Goal: Task Accomplishment & Management: Complete application form

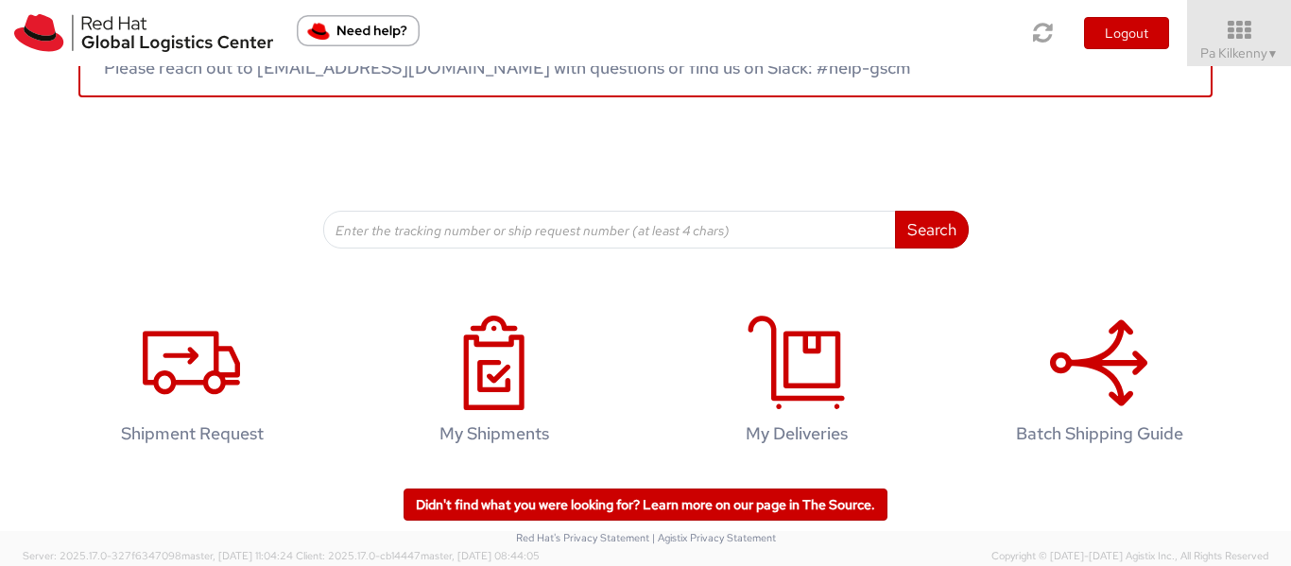
scroll to position [154, 0]
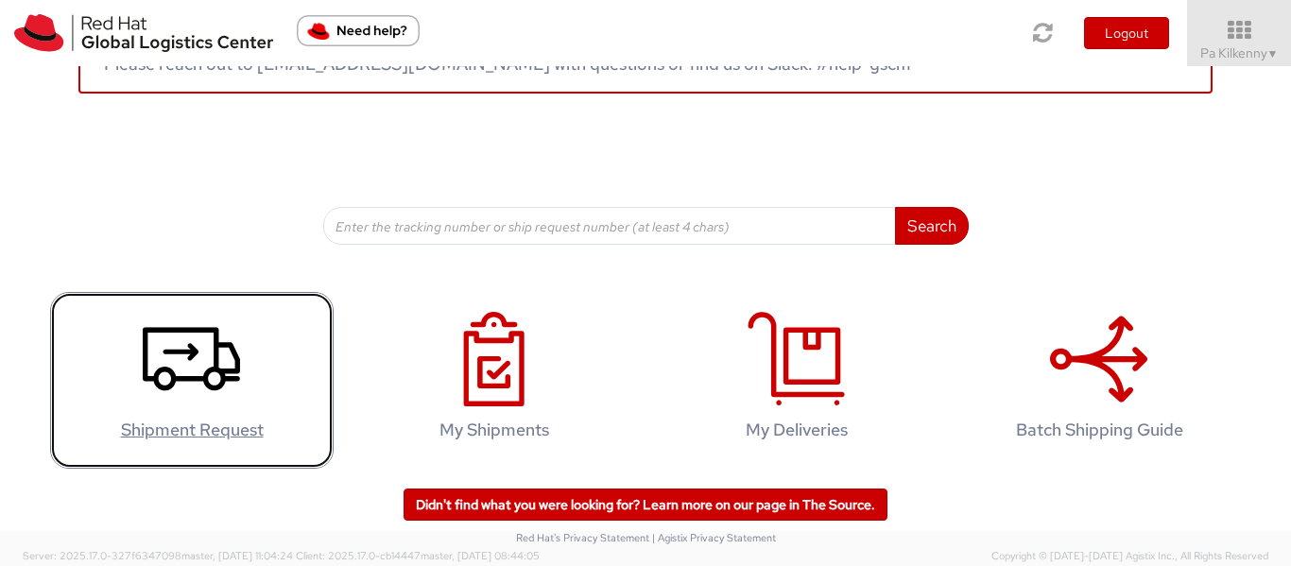
click at [149, 363] on icon at bounding box center [191, 359] width 97 height 95
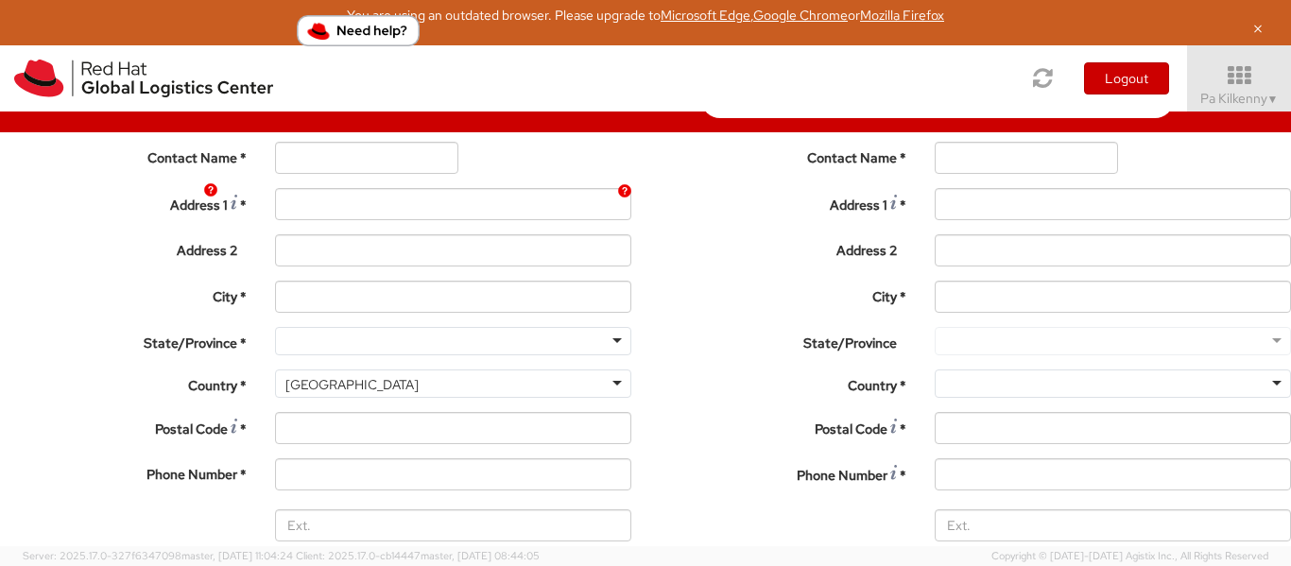
select select "762"
select select
type input "Red Hat"
type input "Pa Kilkenny"
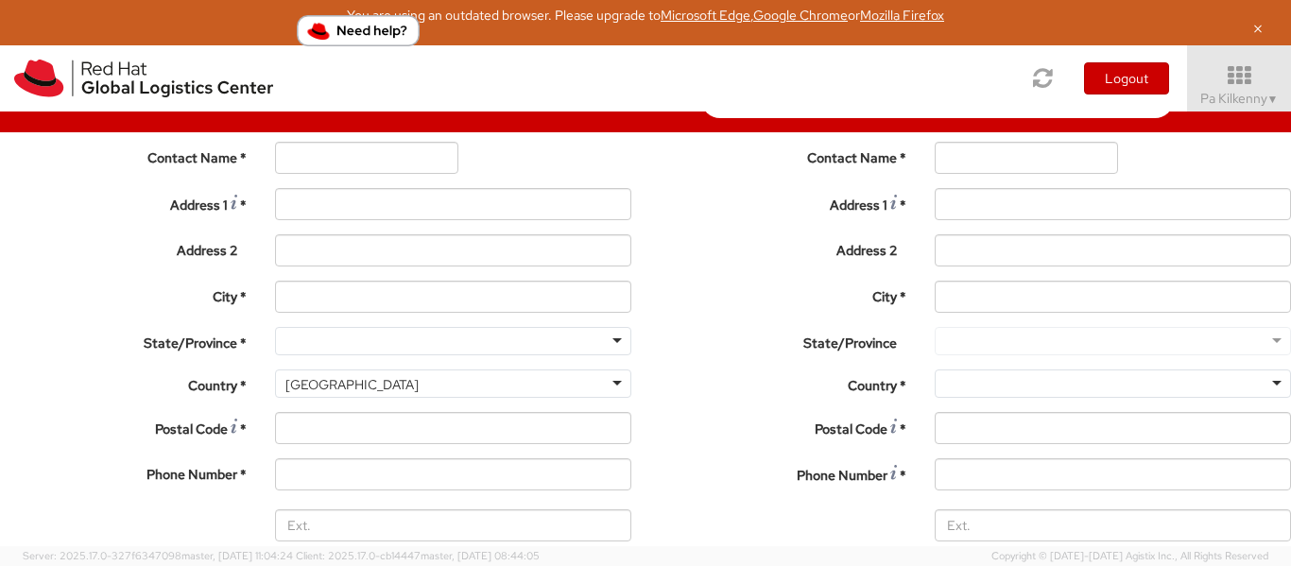
type input "[EMAIL_ADDRESS][DOMAIN_NAME]"
click at [317, 81] on div "RH - Remote" at bounding box center [453, 67] width 356 height 28
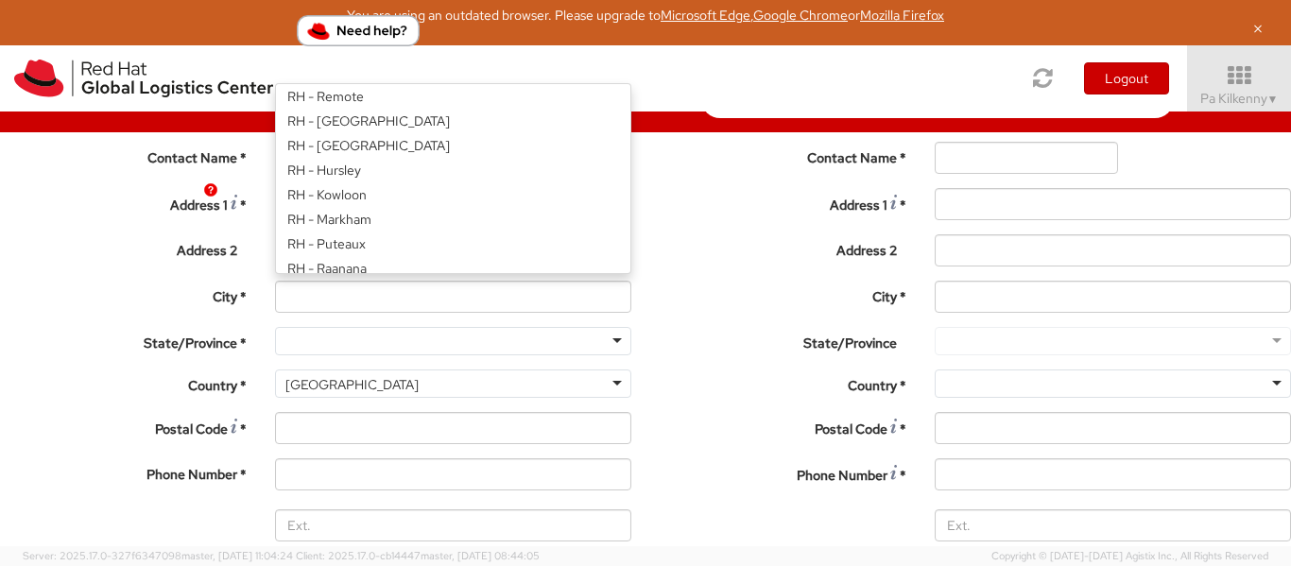
scroll to position [5, 0]
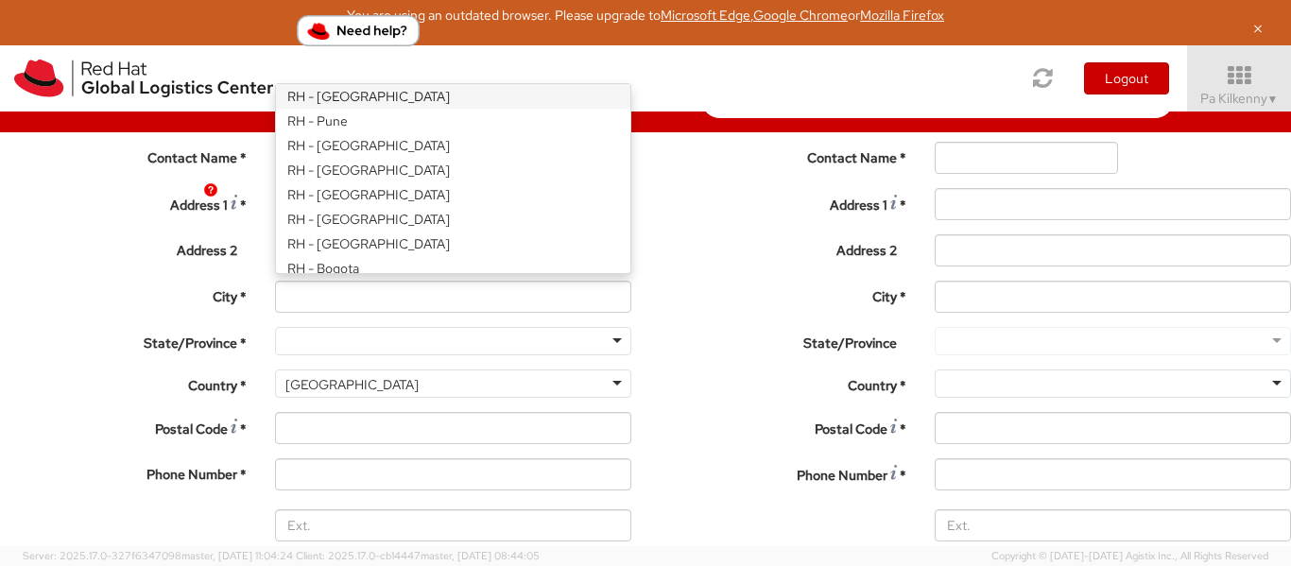
type input "R"
type input "Red Hat Limited"
type input "[STREET_ADDRESS]"
type input "Kinsale Rd"
type input "[GEOGRAPHIC_DATA]"
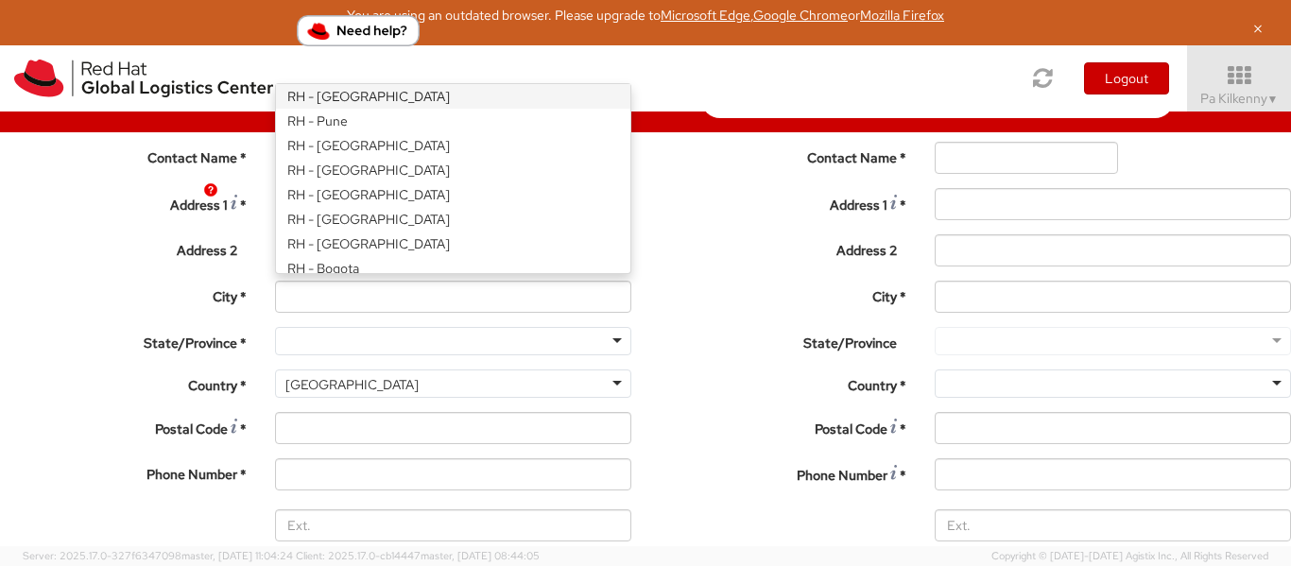
type input "T12 XR60"
type input "353 21 2303400"
select select "CM"
select select "KGS"
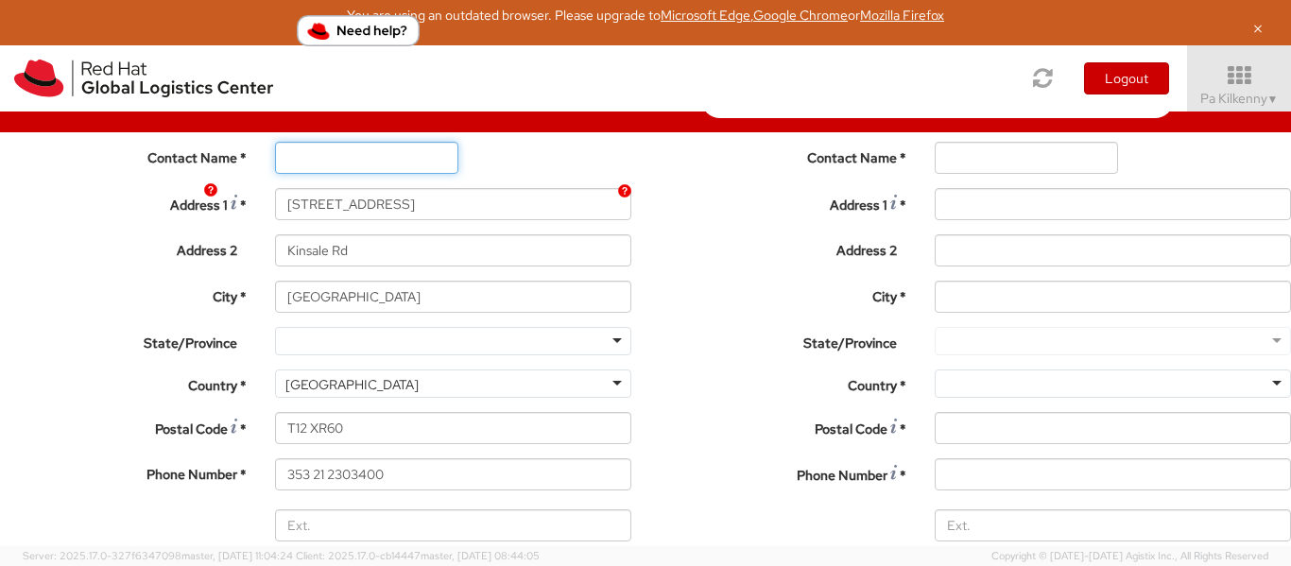
click at [340, 174] on input "text" at bounding box center [366, 158] width 183 height 32
click at [324, 174] on input "text" at bounding box center [366, 158] width 183 height 32
type input "Pa Kilkenny"
click at [61, 260] on label "Address 2 *" at bounding box center [123, 247] width 275 height 26
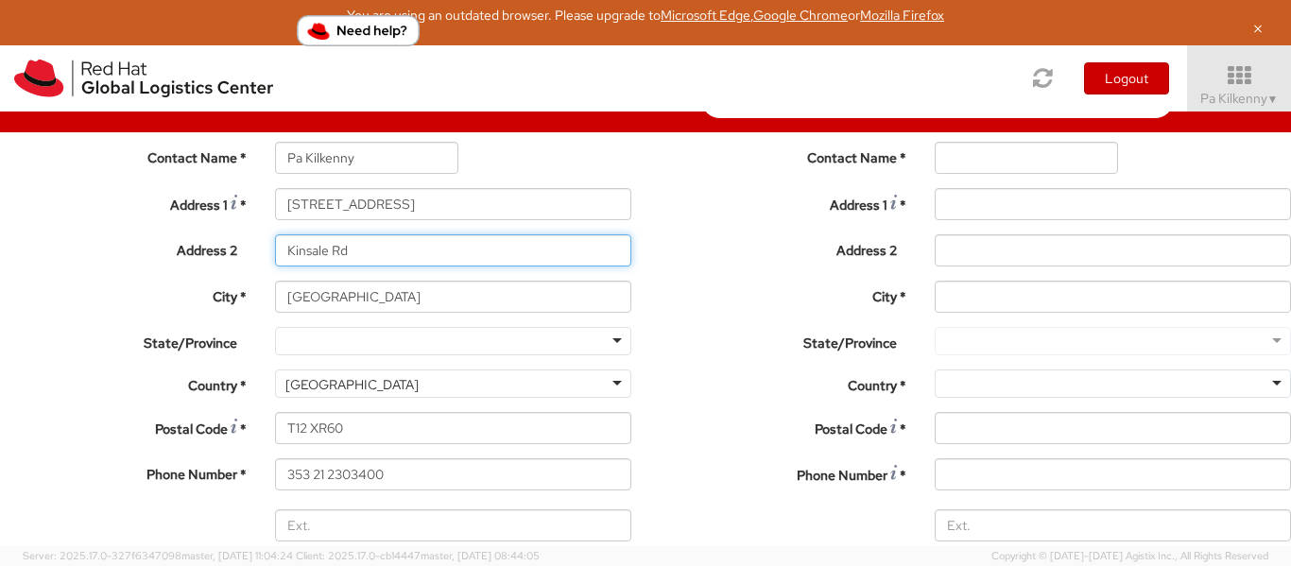
click at [275, 267] on input "Kinsale Rd" at bounding box center [453, 250] width 356 height 32
click at [275, 556] on input "Email *" at bounding box center [453, 572] width 356 height 32
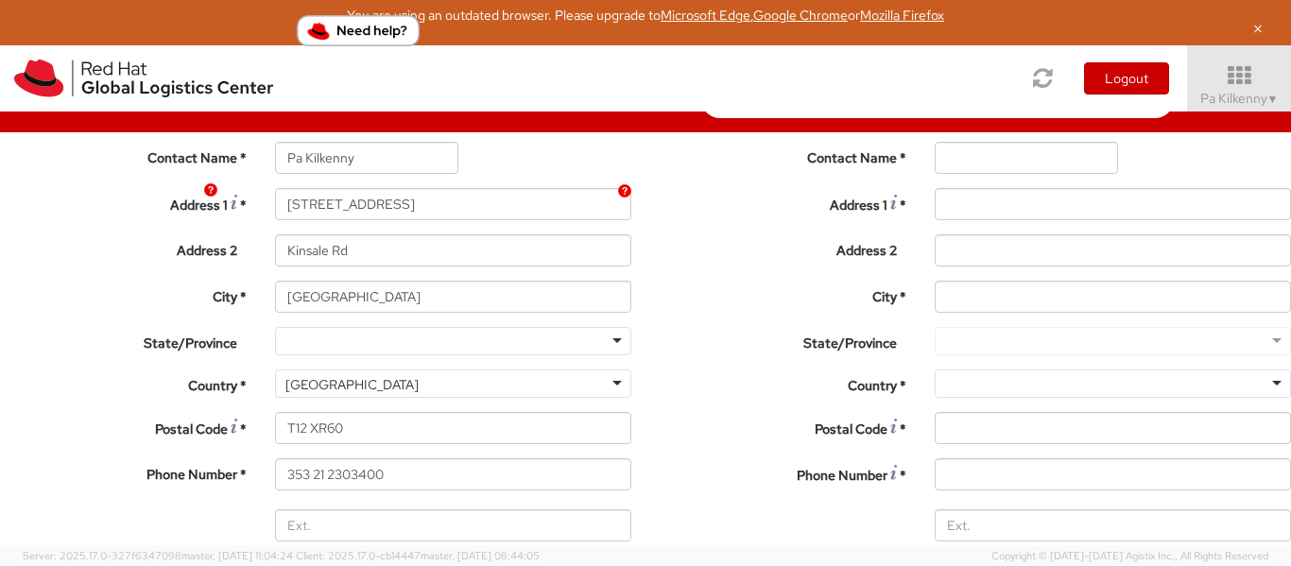
type input "[EMAIL_ADDRESS][DOMAIN_NAME]"
click at [935, 81] on div at bounding box center [1113, 67] width 356 height 28
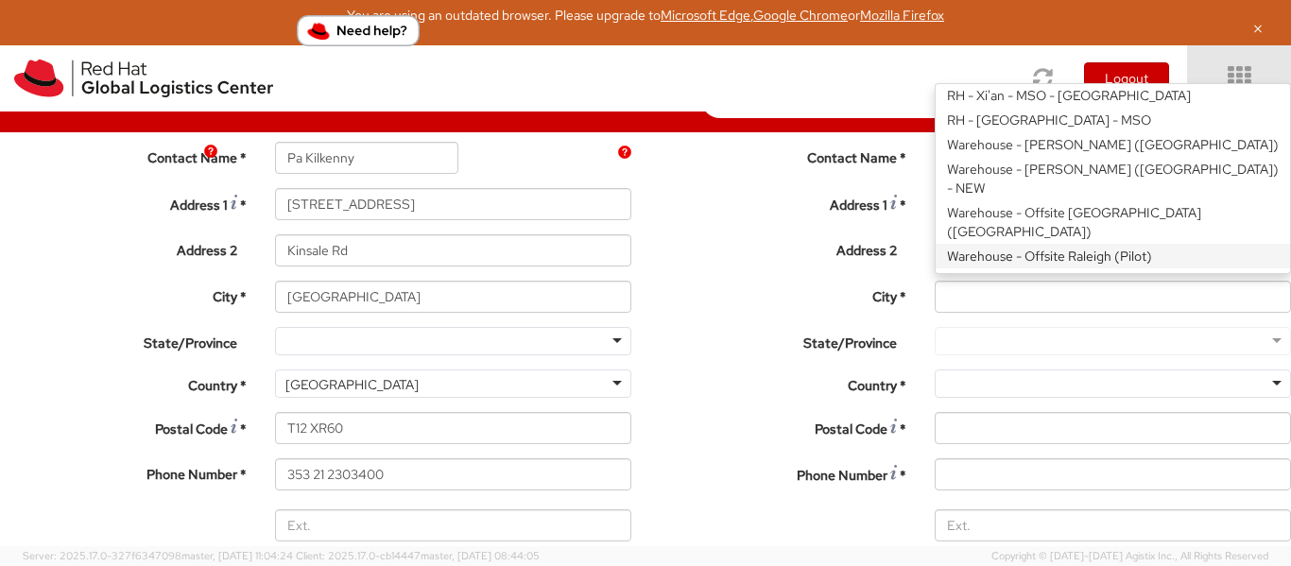
scroll to position [189, 0]
click at [646, 234] on label "Address 2 *" at bounding box center [783, 247] width 275 height 26
click at [935, 234] on input "Address 2 *" at bounding box center [1113, 250] width 356 height 32
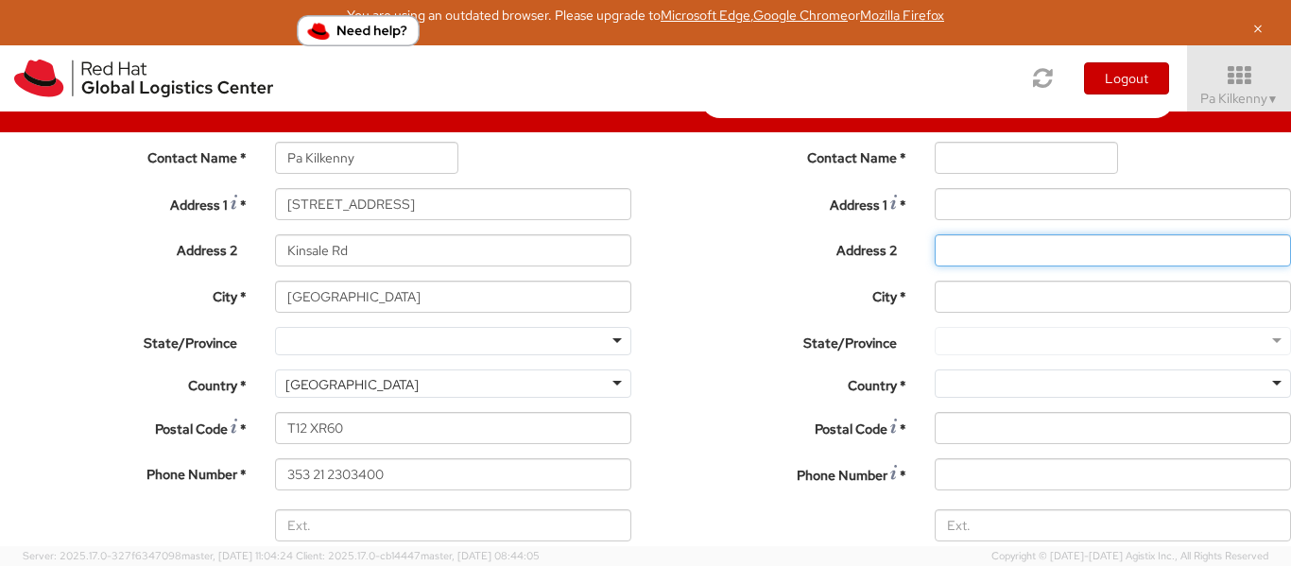
scroll to position [0, 0]
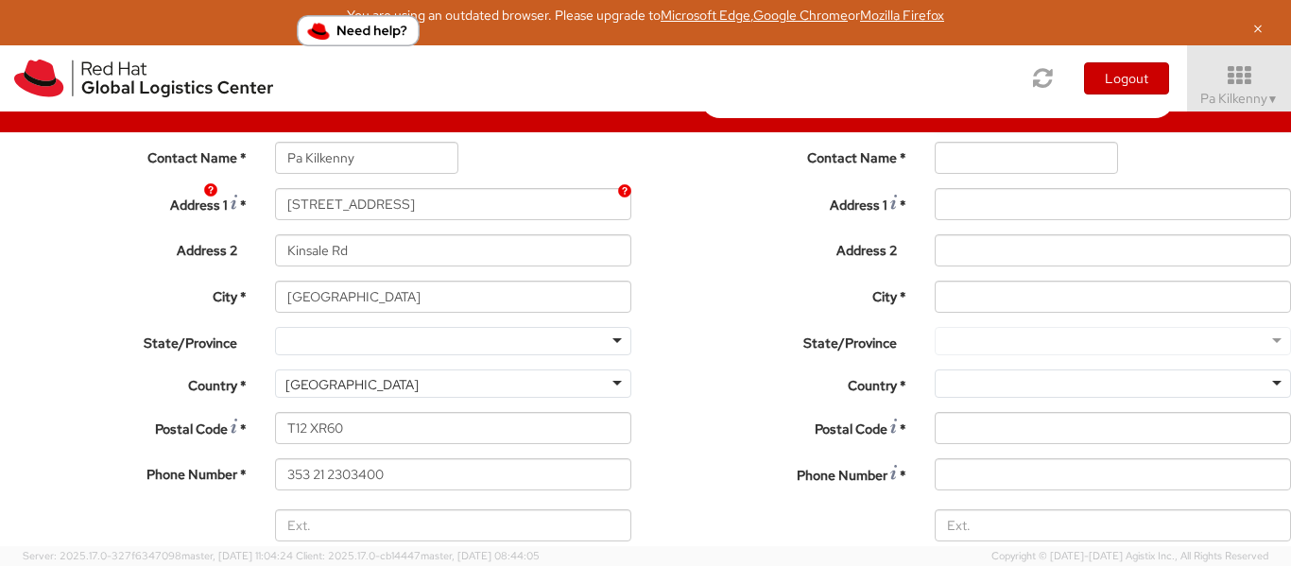
click at [935, 128] on input "Company Name *" at bounding box center [1113, 111] width 356 height 32
paste input "Deloitte Accounting S.R.L"
type input "Deloitte Accounting S.R.L"
click at [935, 174] on input "text" at bounding box center [1026, 158] width 183 height 32
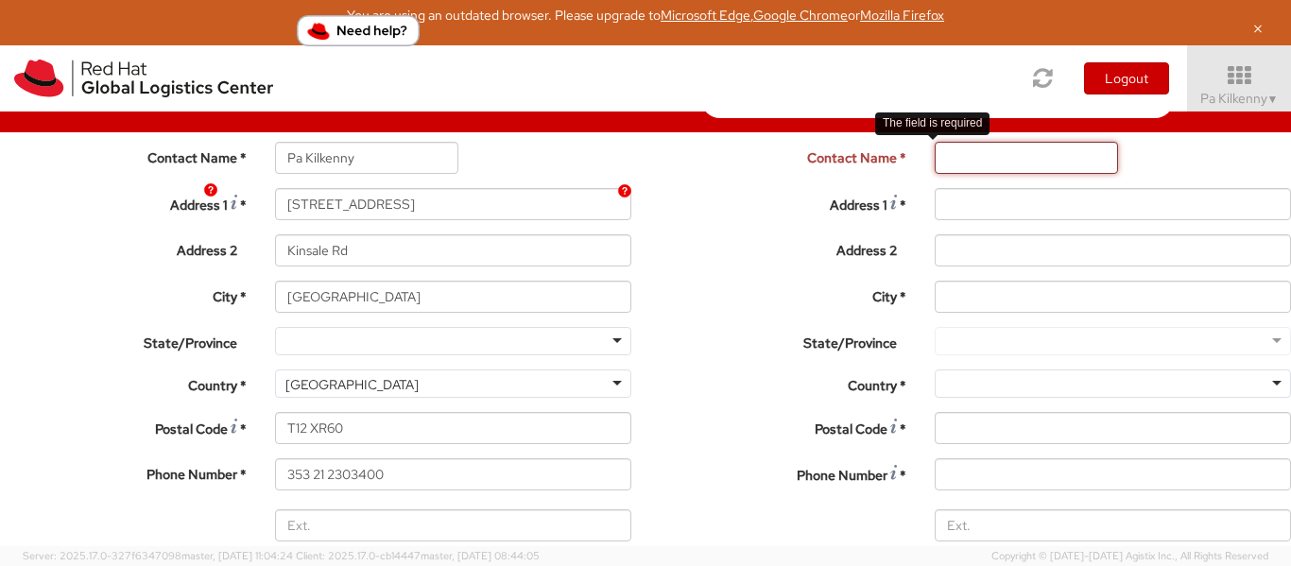
click at [935, 174] on input "text" at bounding box center [1026, 158] width 183 height 32
paste input "[PERSON_NAME] [PERSON_NAME]"
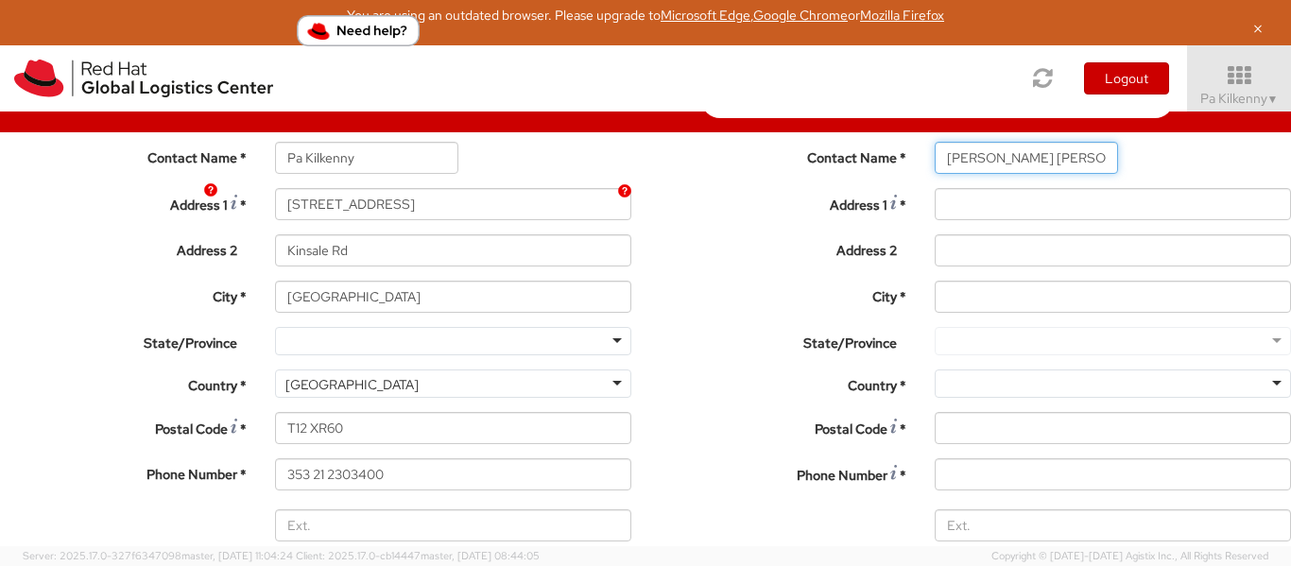
type input "[PERSON_NAME] [PERSON_NAME]"
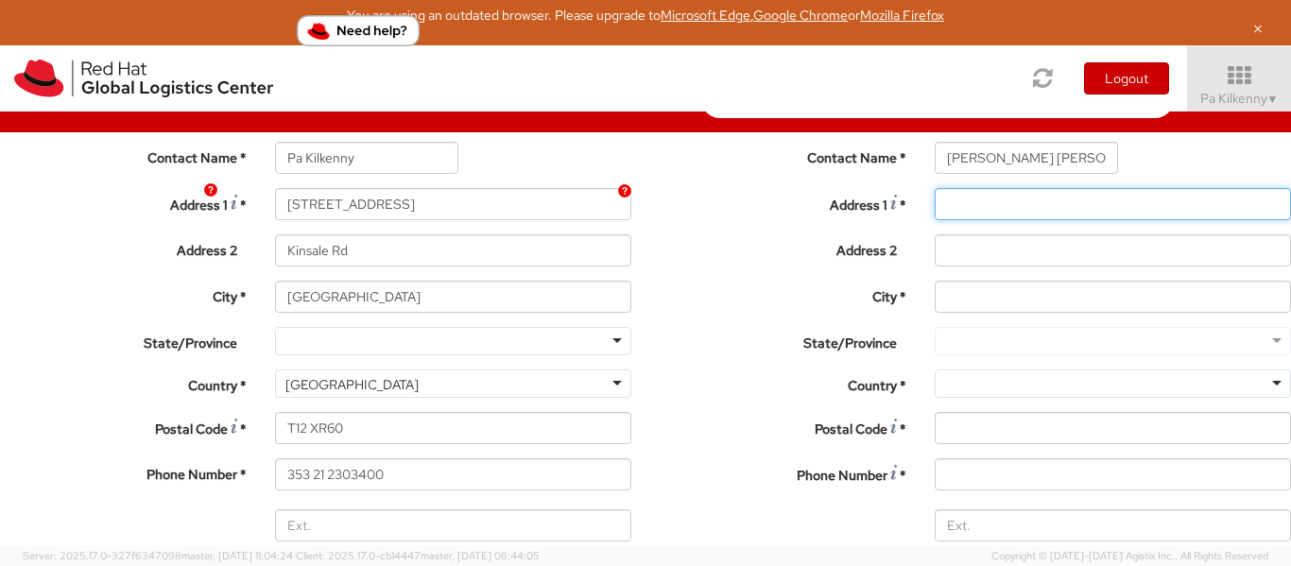
click at [935, 220] on input "Address 1 *" at bounding box center [1113, 204] width 356 height 32
paste input "82-98 Calea Grivitei"
type input "82-98 Calea Grivitei"
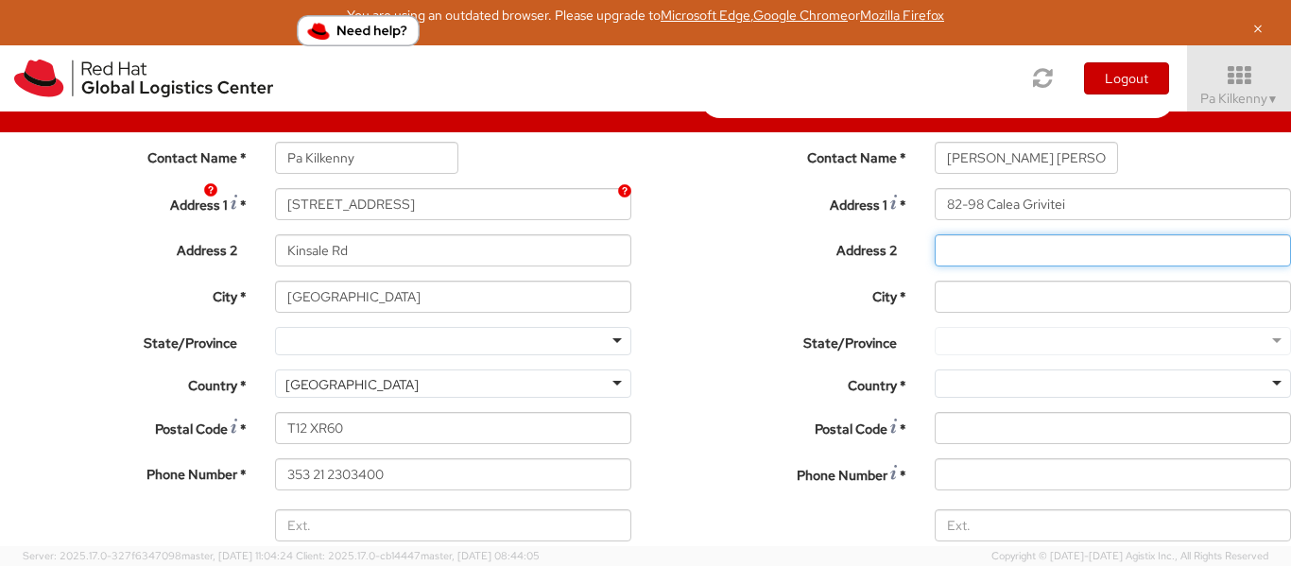
click at [935, 267] on input "Address 2 *" at bounding box center [1113, 250] width 356 height 32
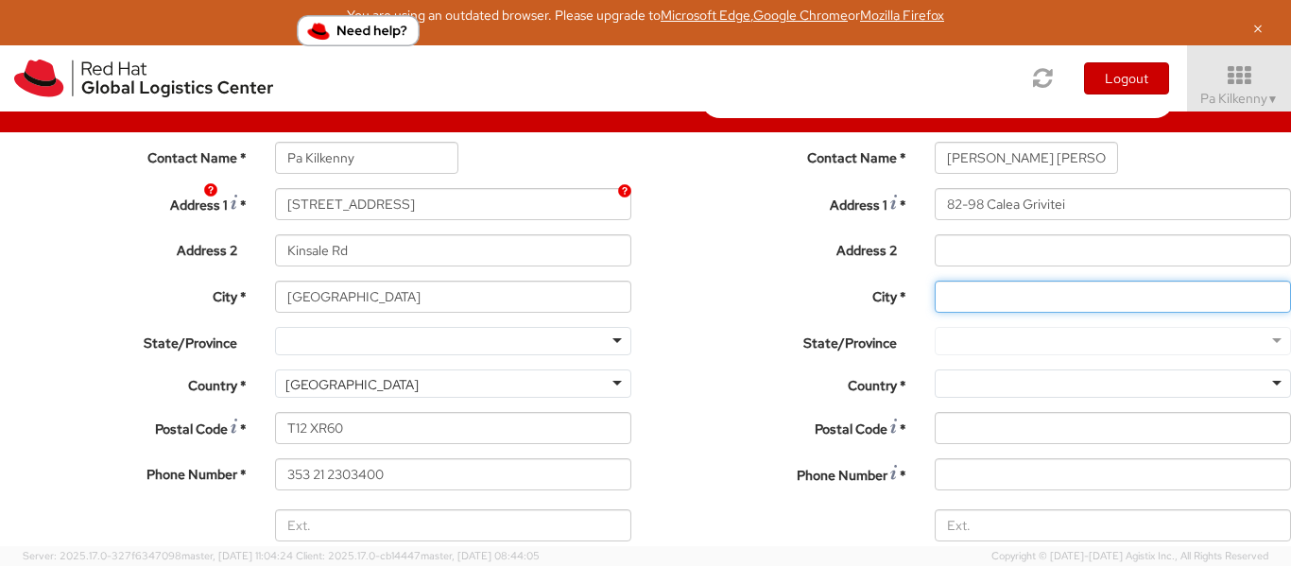
click at [935, 313] on input "City *" at bounding box center [1113, 297] width 356 height 32
paste input "[GEOGRAPHIC_DATA]"
type input "[GEOGRAPHIC_DATA]"
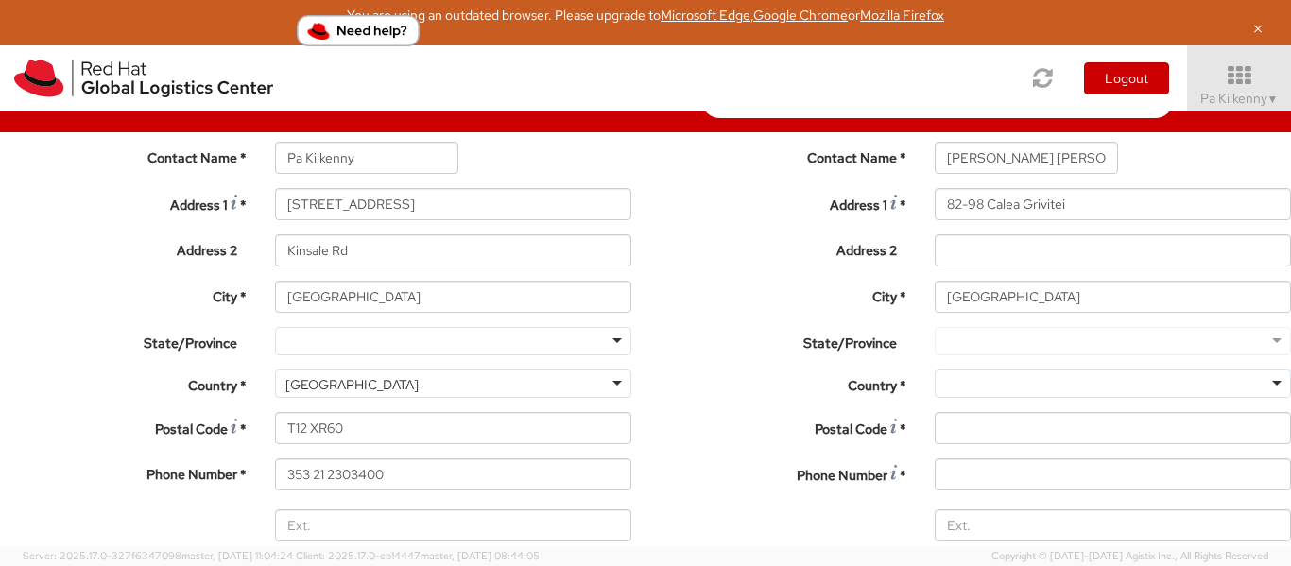
click at [935, 398] on div at bounding box center [1113, 384] width 356 height 28
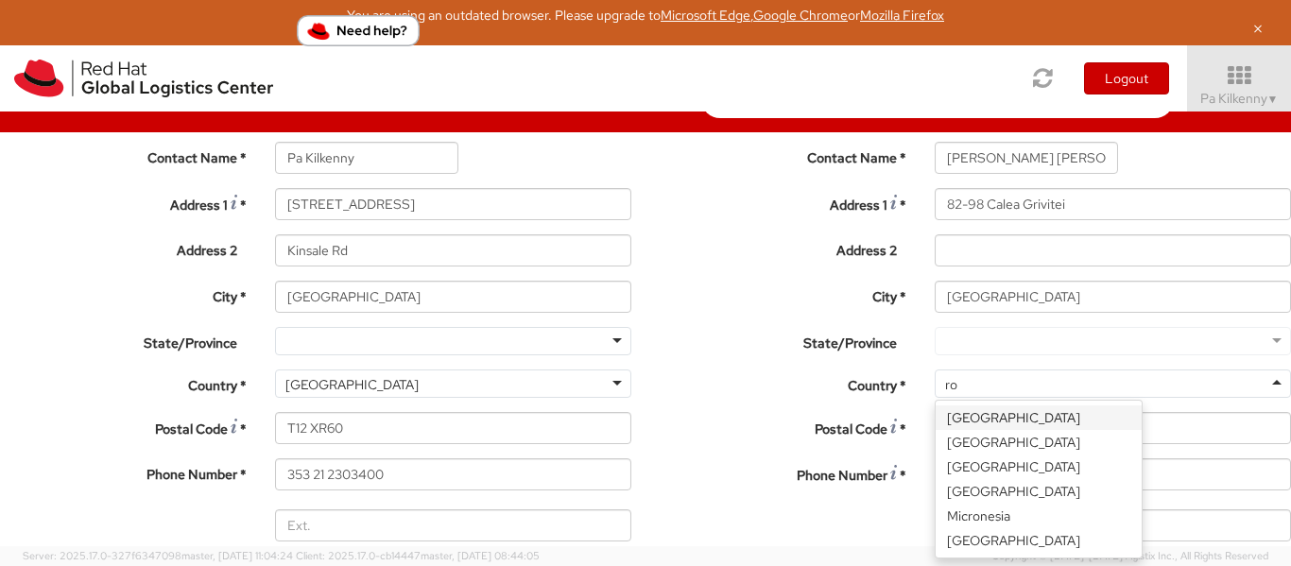
type input "rom"
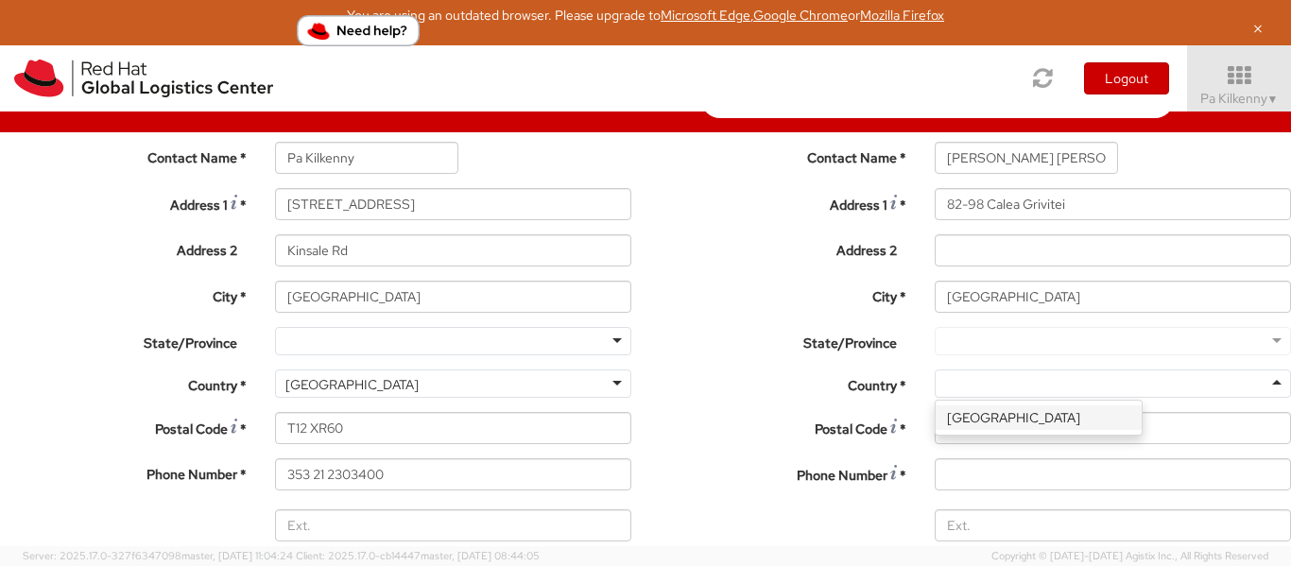
scroll to position [0, 0]
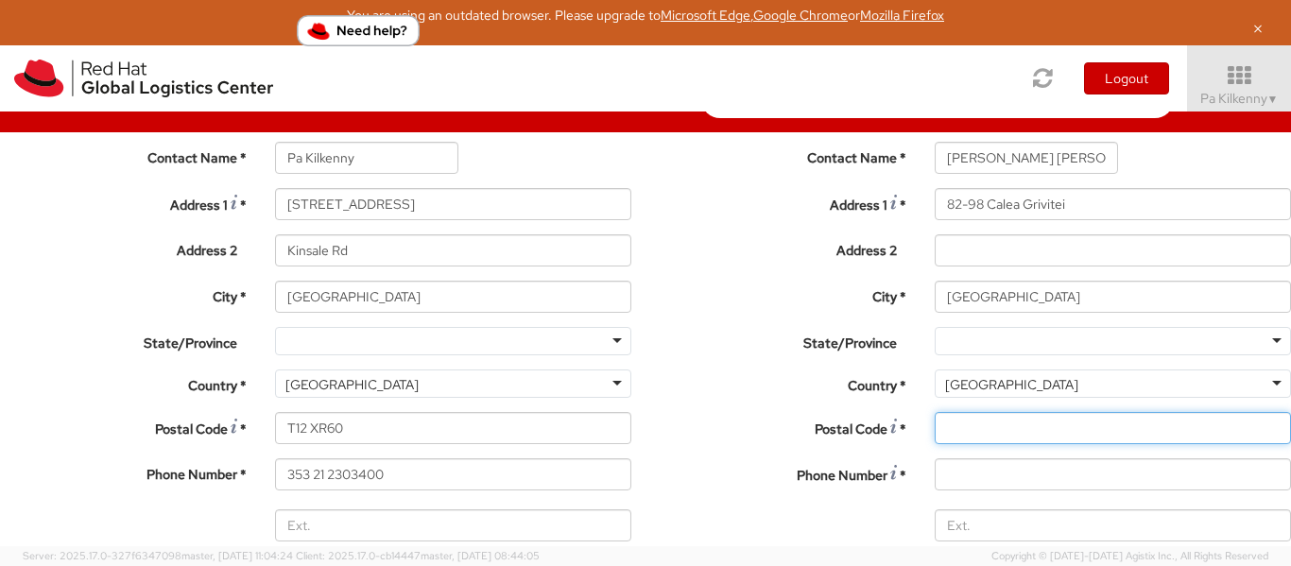
click at [935, 444] on input "Postal Code *" at bounding box center [1113, 428] width 356 height 32
paste input "010735"
type input "010735"
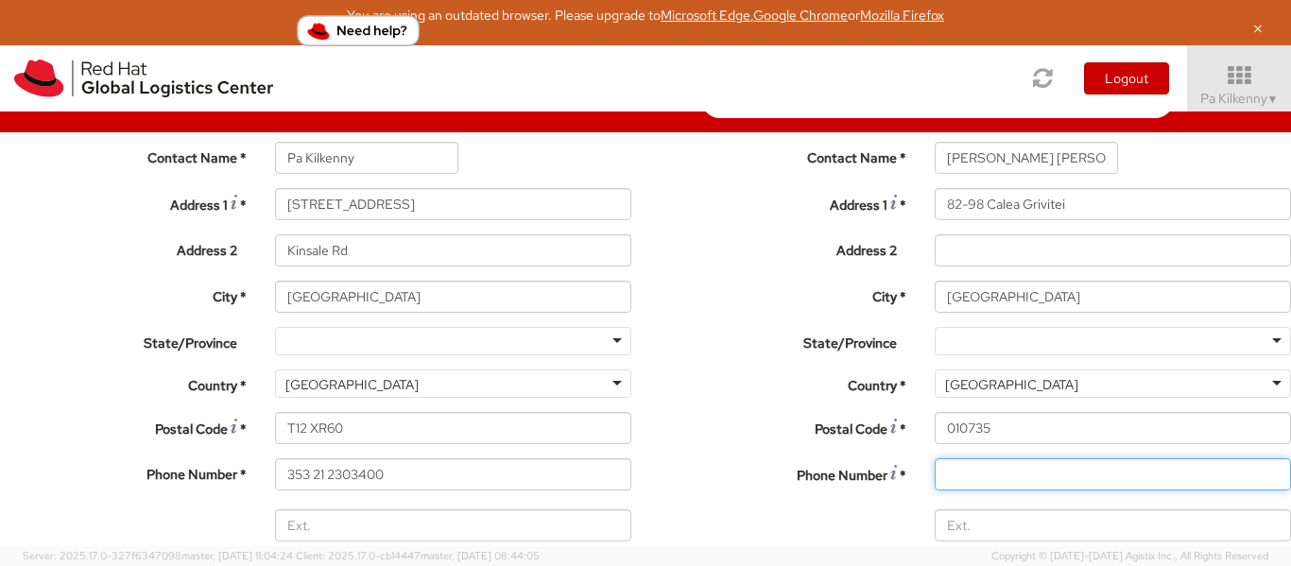
drag, startPoint x: 701, startPoint y: 496, endPoint x: 723, endPoint y: 496, distance: 21.7
click at [935, 491] on input at bounding box center [1113, 474] width 356 height 32
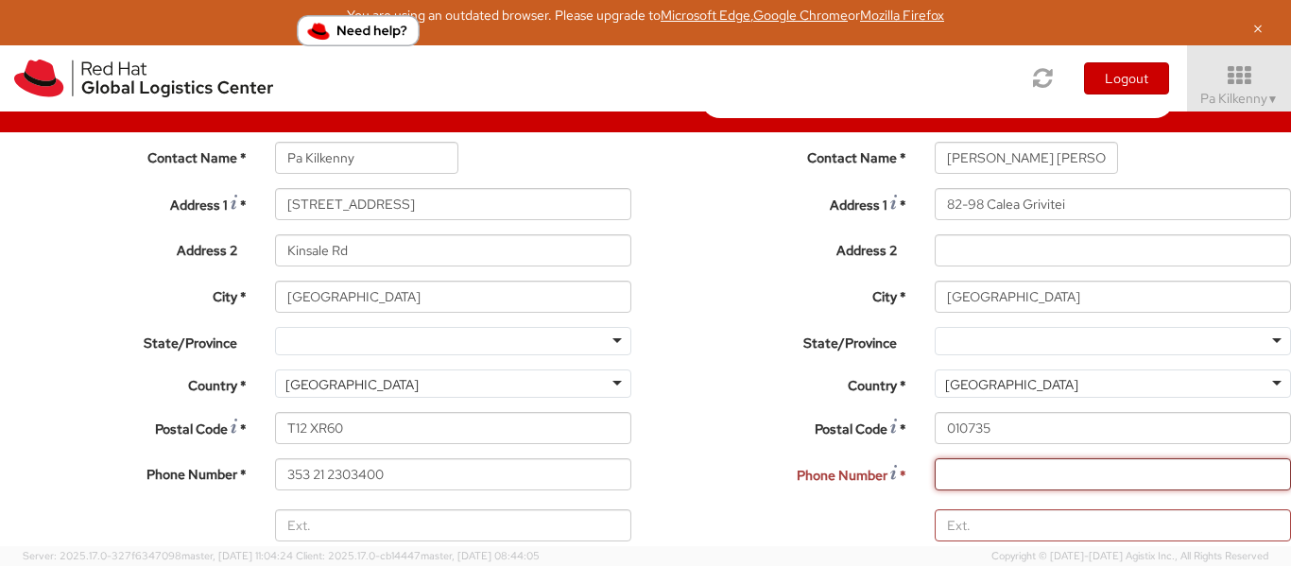
click at [935, 491] on input at bounding box center [1113, 474] width 356 height 32
paste input "[PHONE_NUMBER]"
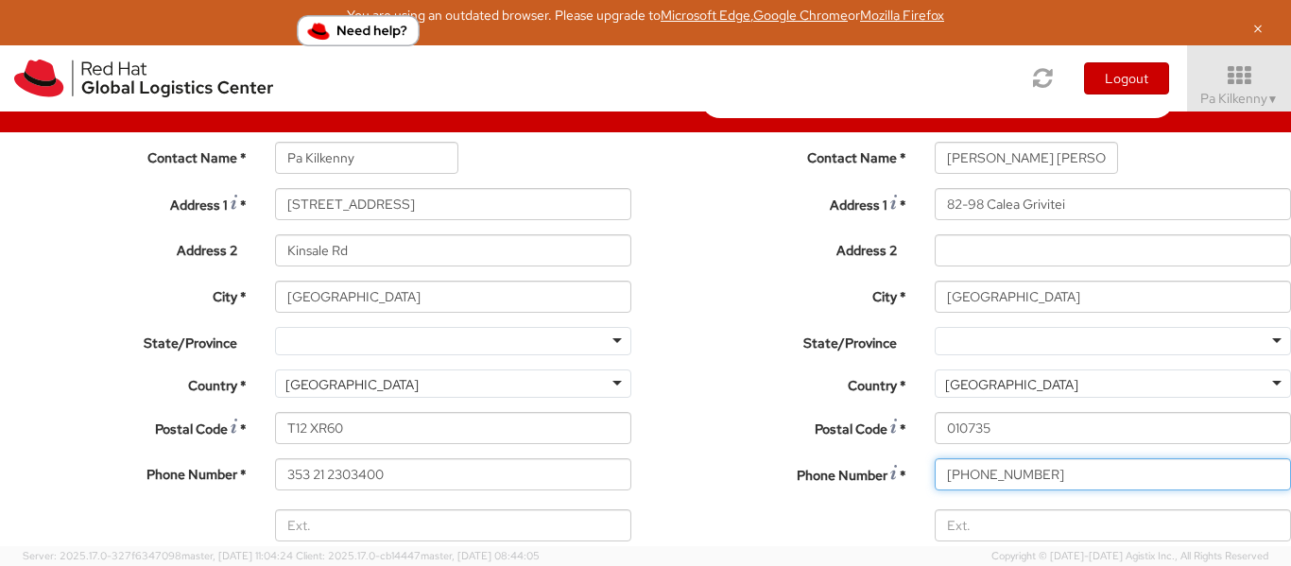
scroll to position [189, 0]
type input "[PHONE_NUMBER]"
click at [935, 556] on input "Email *" at bounding box center [1113, 572] width 356 height 32
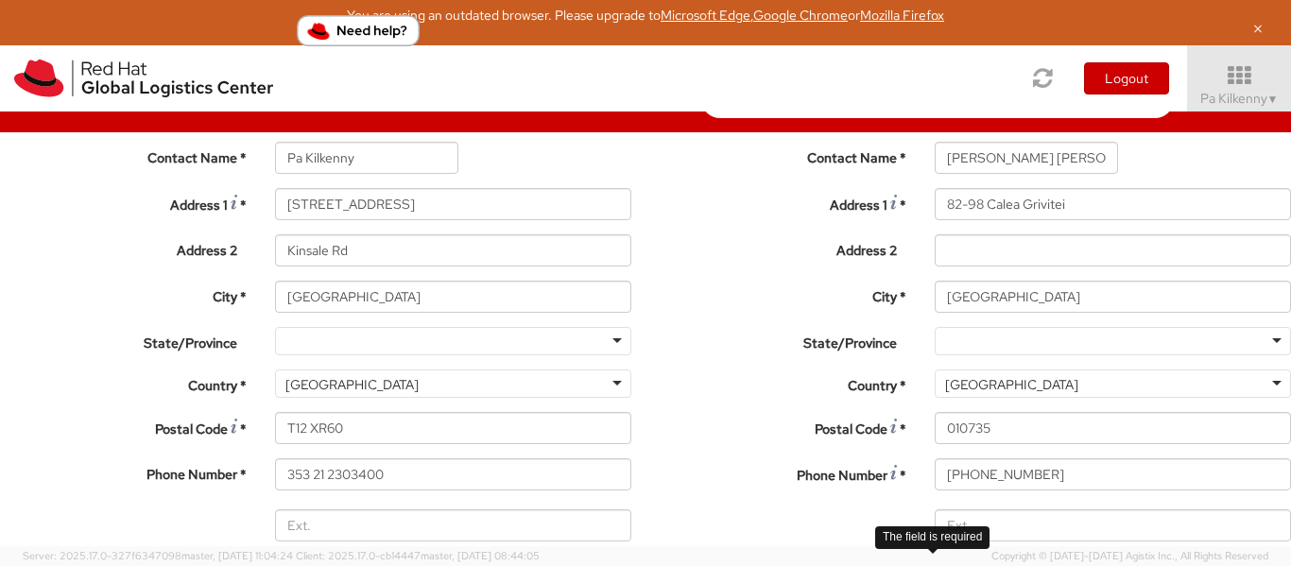
click at [935, 556] on input "Email *" at bounding box center [1113, 572] width 356 height 32
paste input "[EMAIL_ADDRESS][DOMAIN_NAME]"
type input "[EMAIL_ADDRESS][DOMAIN_NAME]"
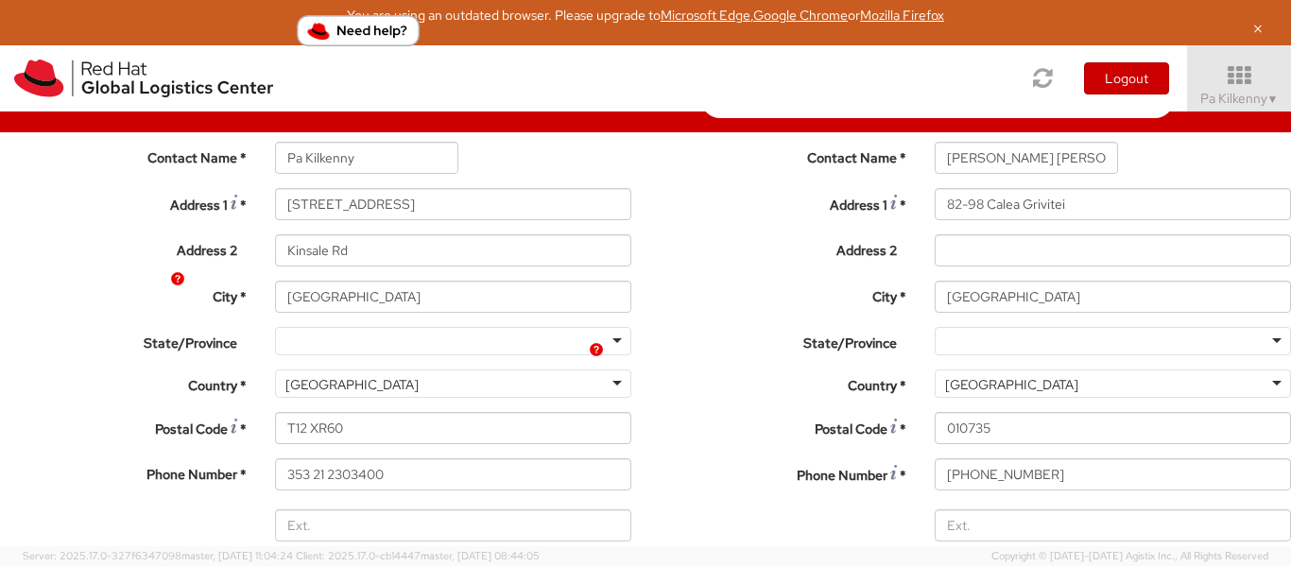
scroll to position [851, 0]
type input "1"
type input "24.13"
type input "31.75"
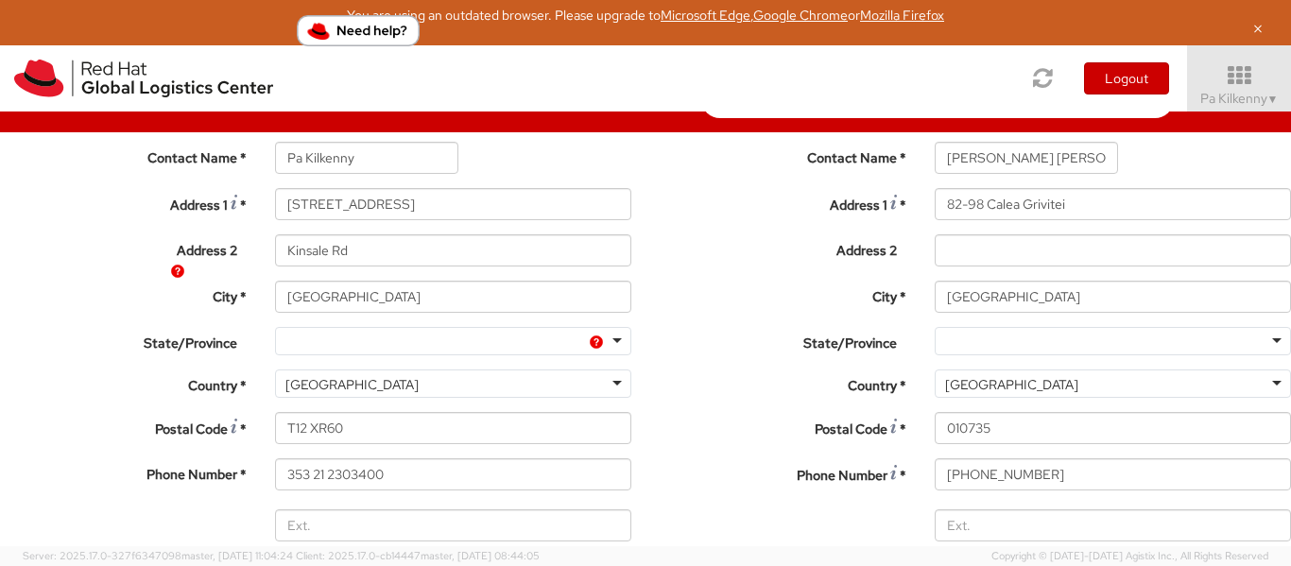
type input "0.64"
type input "0.5"
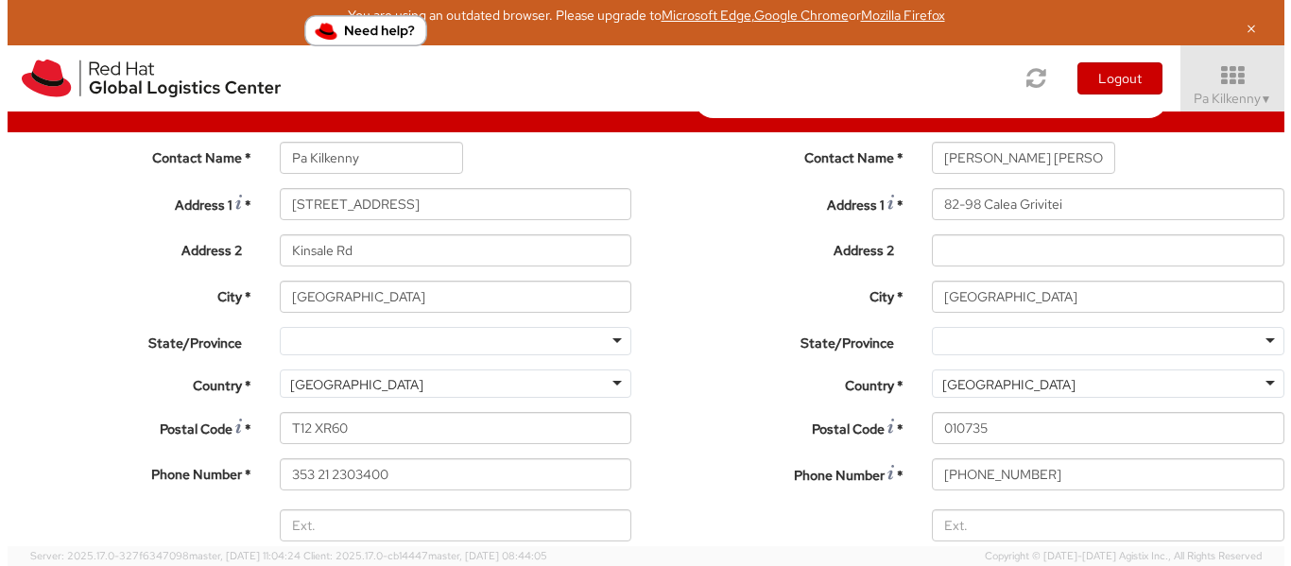
scroll to position [1035, 0]
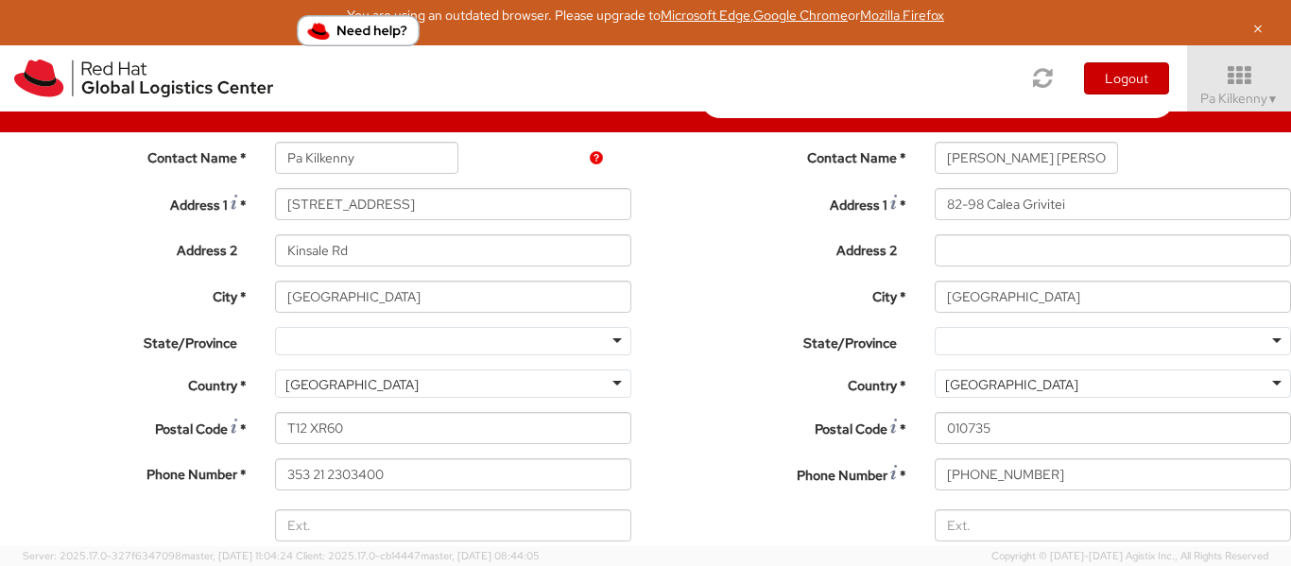
type input "Document"
type input "1.00"
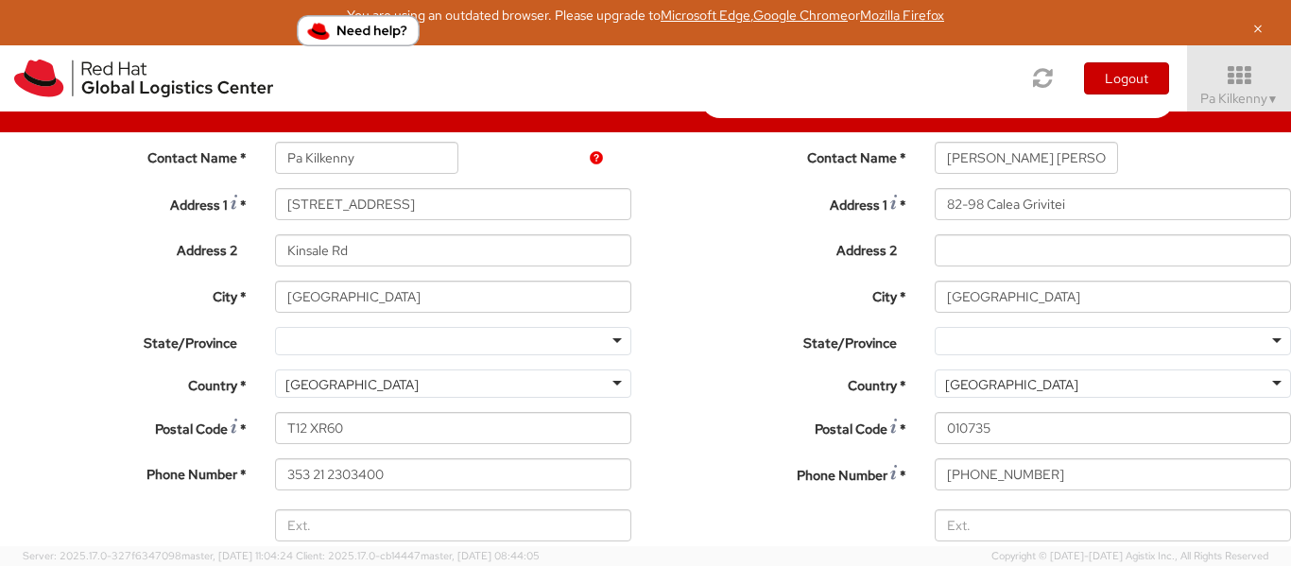
type input "ir"
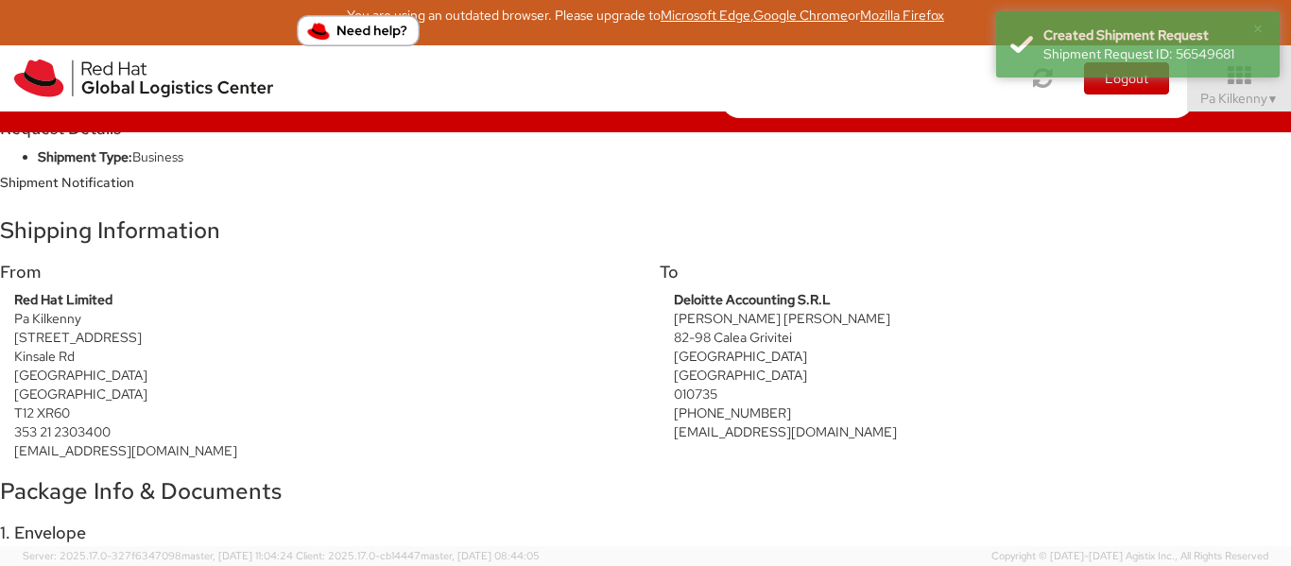
scroll to position [828, 0]
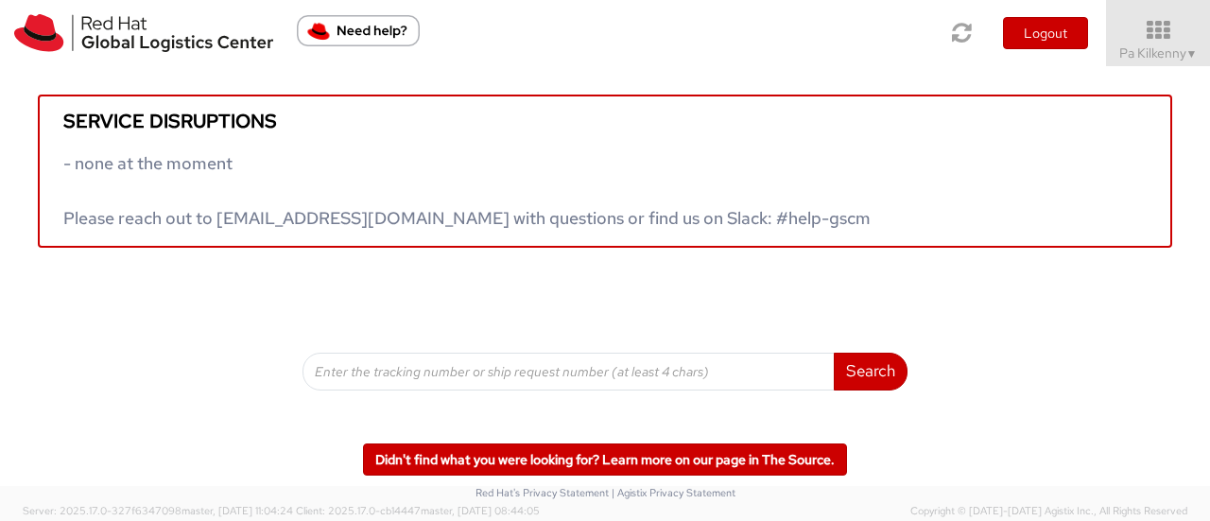
scroll to position [284, 0]
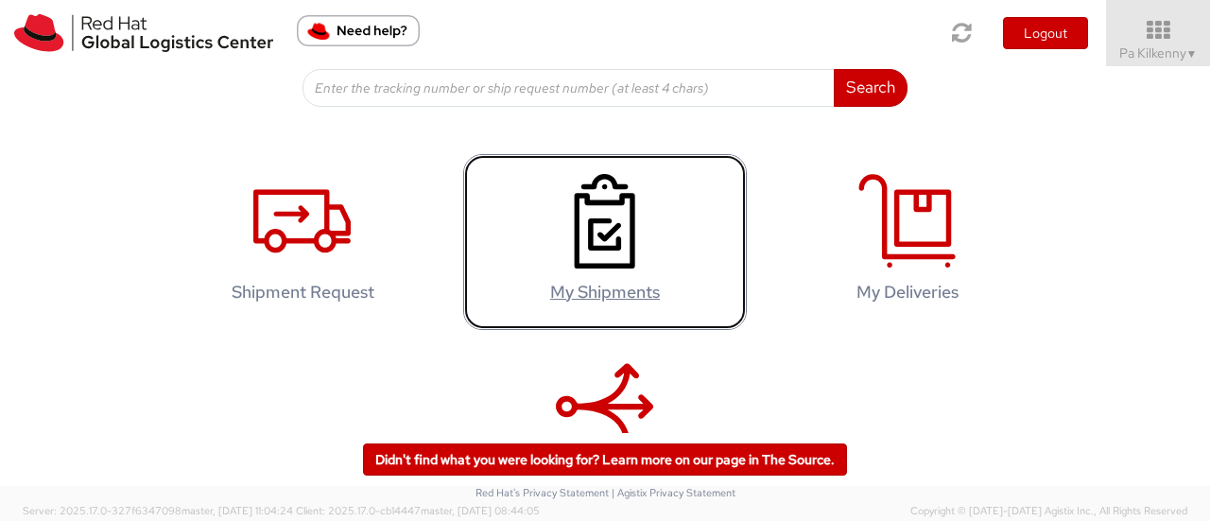
click at [652, 249] on link "My Shipments" at bounding box center [605, 242] width 284 height 177
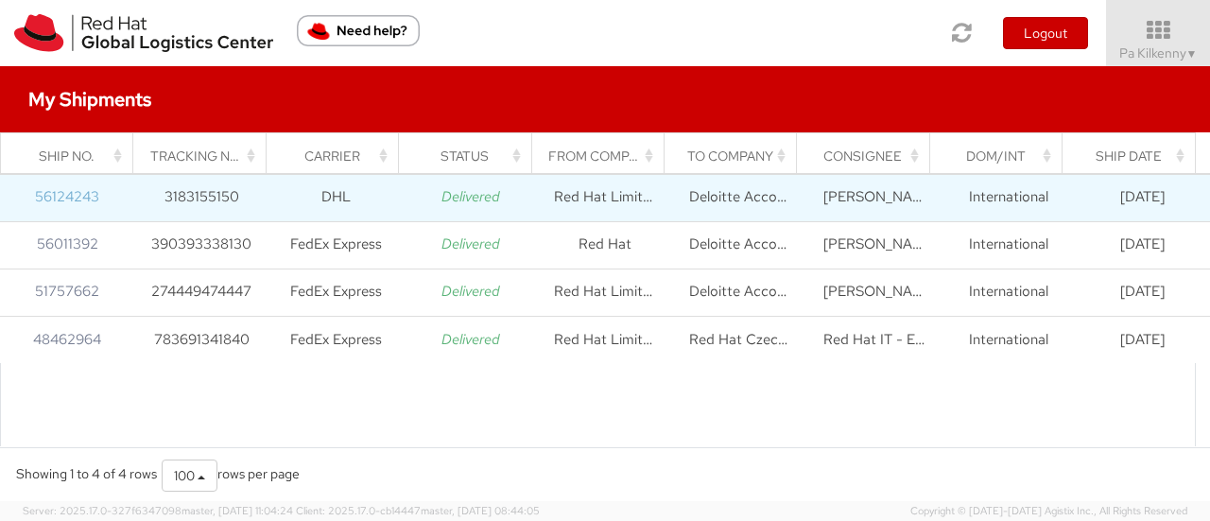
click at [60, 192] on link "56124243" at bounding box center [67, 196] width 64 height 19
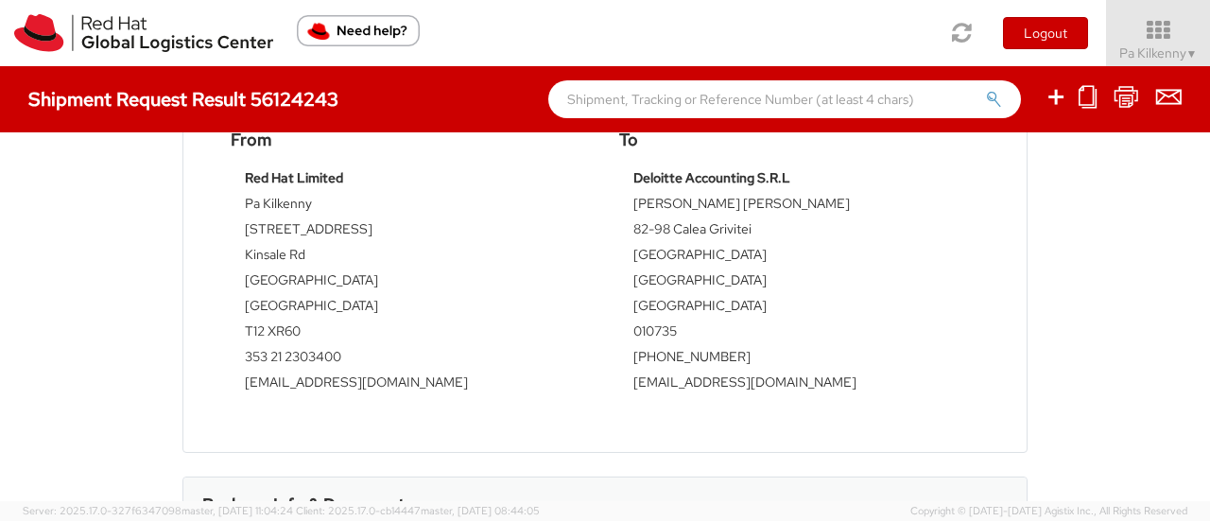
scroll to position [567, 0]
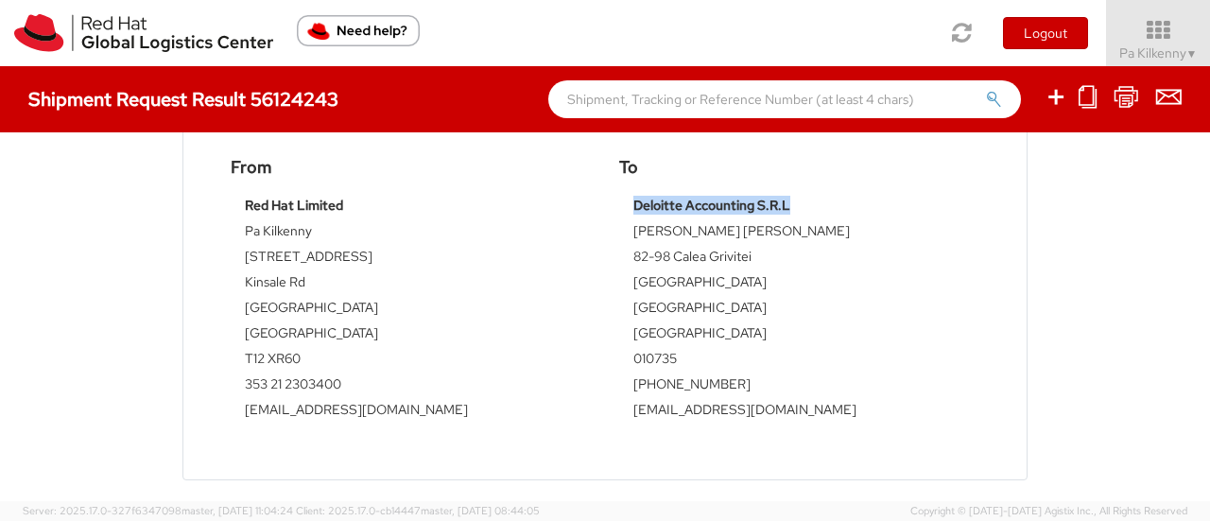
drag, startPoint x: 624, startPoint y: 203, endPoint x: 807, endPoint y: 207, distance: 183.4
click at [807, 207] on div "Deloitte Accounting S.R.L Adina [PERSON_NAME] [STREET_ADDRESS] 010735 [PHONE_NU…" at bounding box center [799, 314] width 360 height 236
copy div "Deloitte Accounting S.R.L"
drag, startPoint x: 626, startPoint y: 232, endPoint x: 757, endPoint y: 230, distance: 131.4
click at [757, 230] on td "[PERSON_NAME] [PERSON_NAME]" at bounding box center [799, 234] width 332 height 26
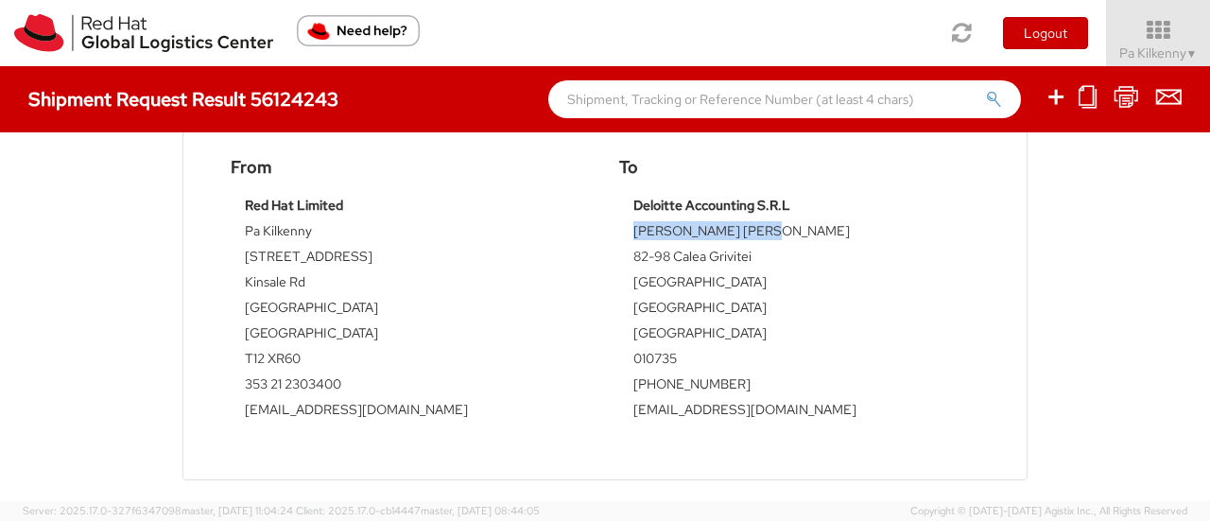
copy td "[PERSON_NAME] [PERSON_NAME]"
drag, startPoint x: 626, startPoint y: 255, endPoint x: 748, endPoint y: 256, distance: 122.0
click at [748, 256] on td "82-98 Calea Grivitei" at bounding box center [799, 260] width 332 height 26
copy td "82-98 Calea Grivitei"
drag, startPoint x: 626, startPoint y: 280, endPoint x: 694, endPoint y: 282, distance: 68.1
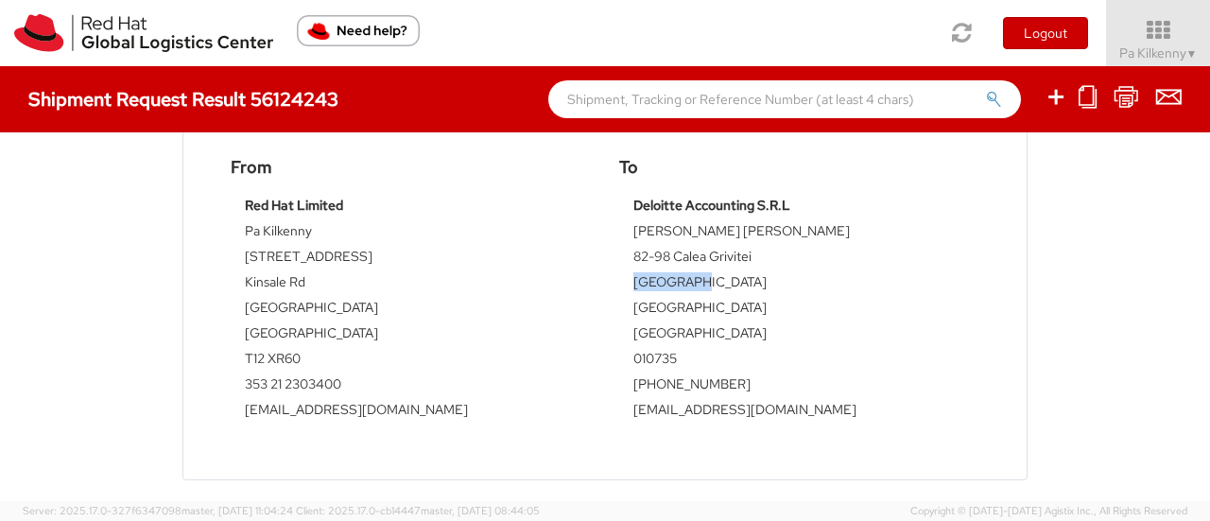
click at [694, 282] on td "[GEOGRAPHIC_DATA]" at bounding box center [799, 285] width 332 height 26
copy td "[GEOGRAPHIC_DATA]"
drag, startPoint x: 627, startPoint y: 358, endPoint x: 689, endPoint y: 358, distance: 62.4
click at [689, 358] on td "010735" at bounding box center [799, 362] width 332 height 26
copy td "010735"
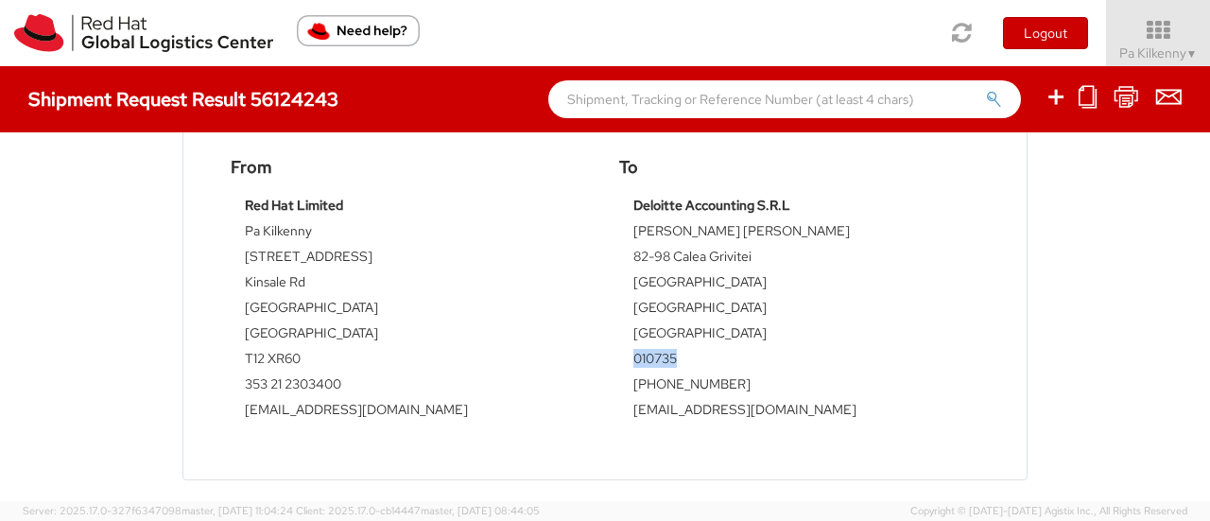
drag, startPoint x: 627, startPoint y: 380, endPoint x: 759, endPoint y: 378, distance: 132.4
click at [759, 378] on td "[PHONE_NUMBER]" at bounding box center [799, 387] width 332 height 26
copy td "[PHONE_NUMBER]"
drag, startPoint x: 627, startPoint y: 409, endPoint x: 798, endPoint y: 409, distance: 171.1
click at [792, 410] on td "[EMAIL_ADDRESS][DOMAIN_NAME]" at bounding box center [799, 413] width 332 height 26
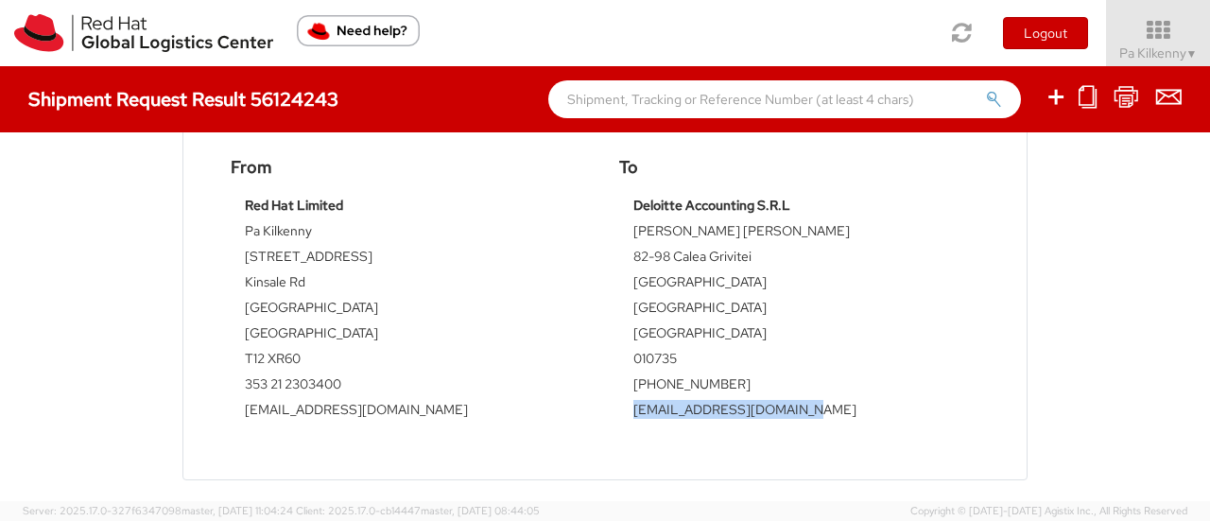
copy td "[EMAIL_ADDRESS][DOMAIN_NAME]"
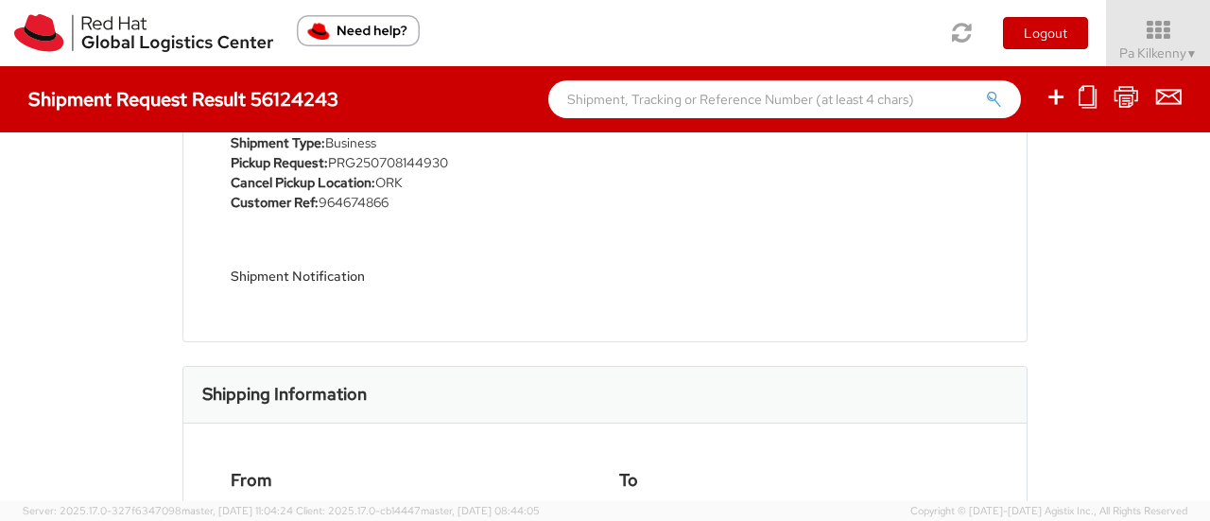
scroll to position [378, 0]
